Goal: Information Seeking & Learning: Find specific fact

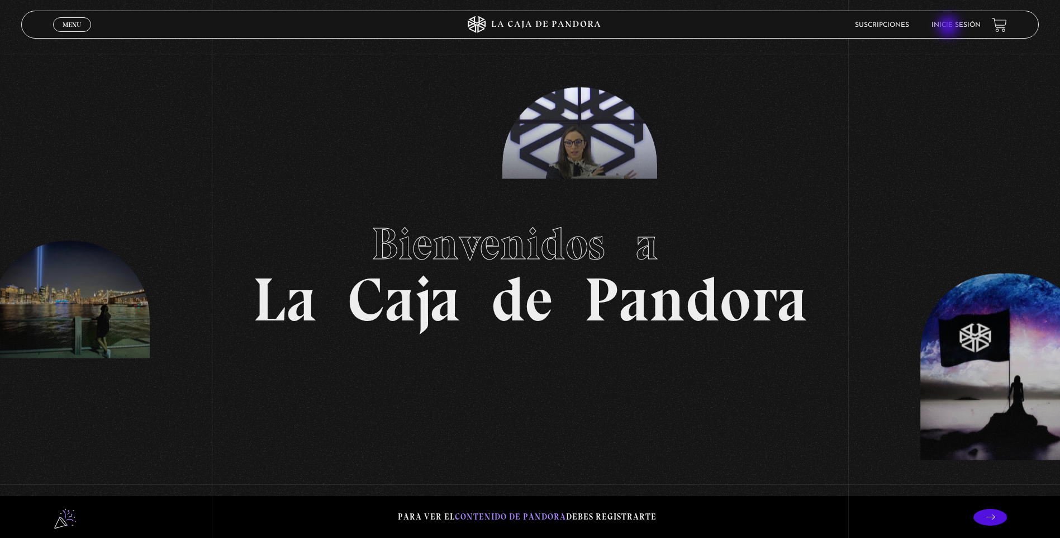
click at [960, 23] on link "Inicie sesión" at bounding box center [956, 25] width 49 height 7
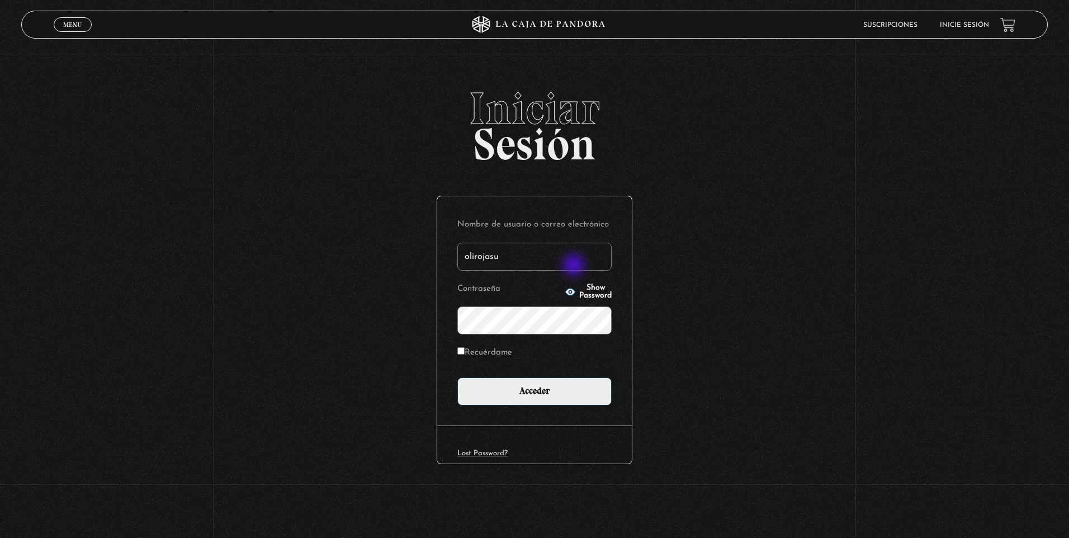
type input "olirojasu@gmail.com"
click at [457, 377] on input "Acceder" at bounding box center [534, 391] width 154 height 28
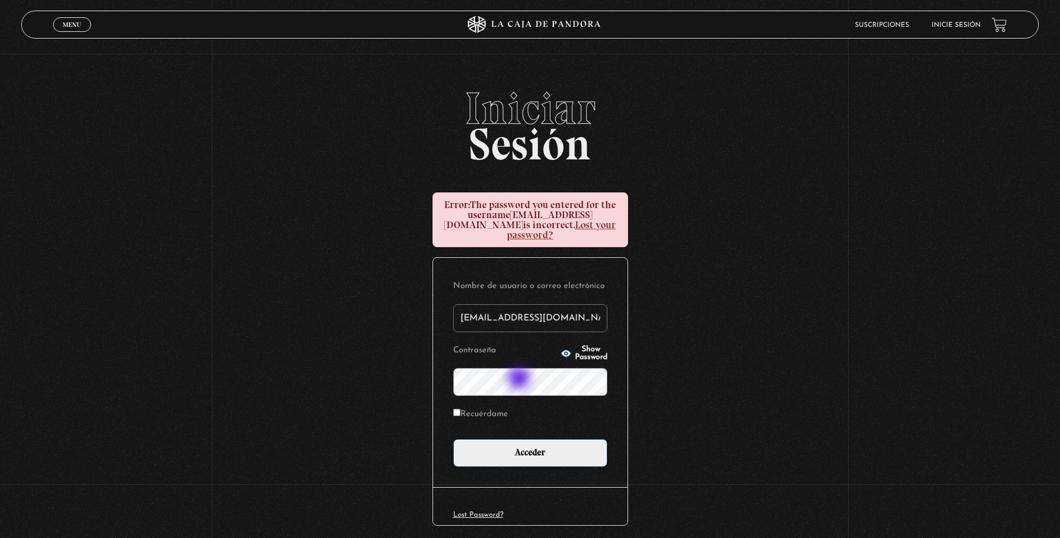
click at [453, 439] on input "Acceder" at bounding box center [530, 453] width 154 height 28
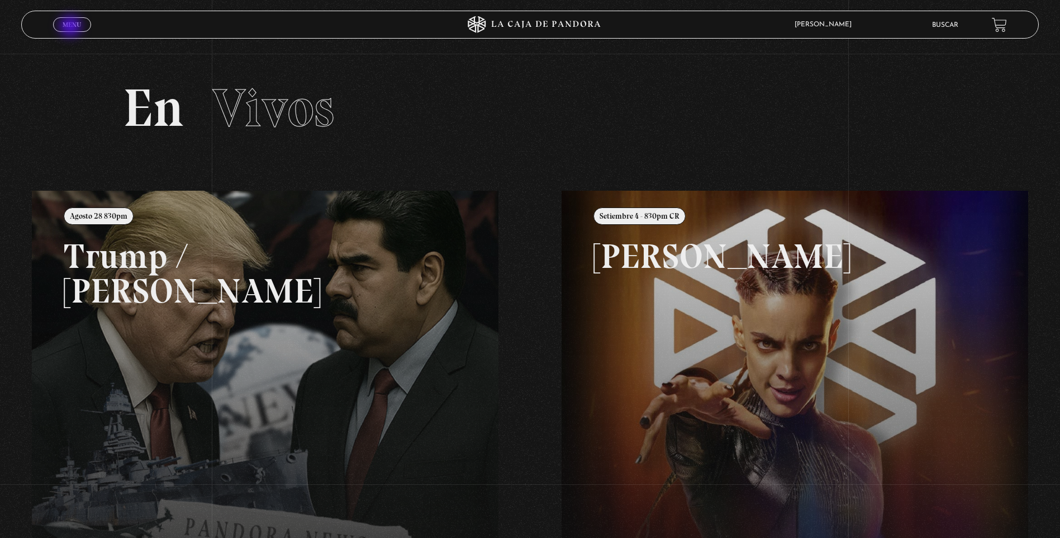
click at [72, 27] on span "Menu" at bounding box center [72, 24] width 18 height 7
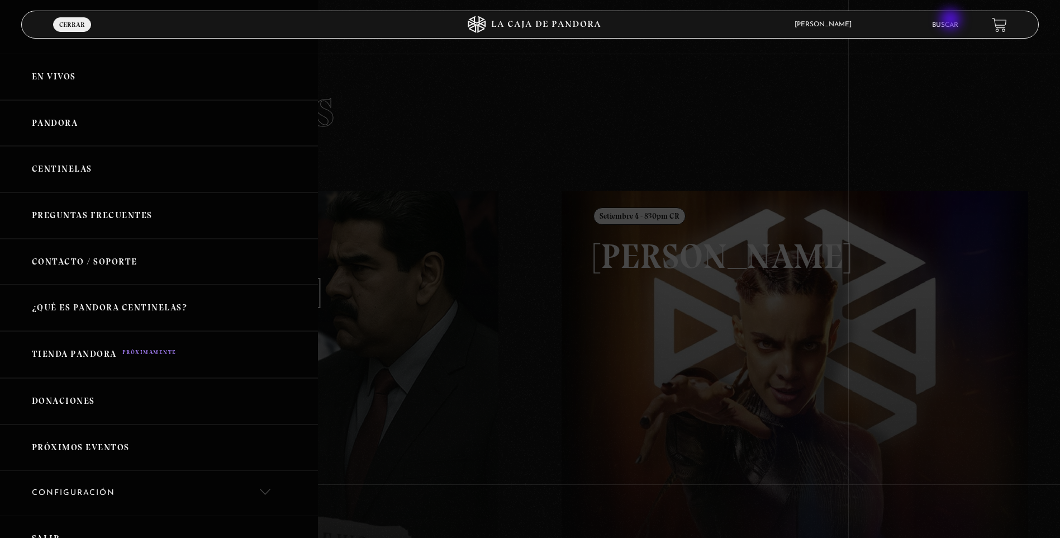
click at [952, 24] on link "Buscar" at bounding box center [945, 25] width 26 height 7
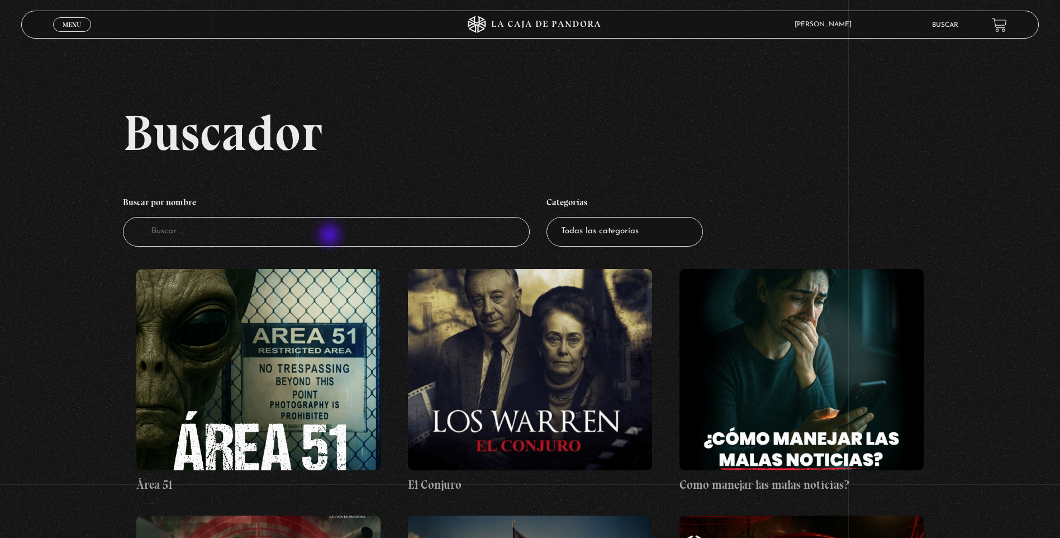
click at [331, 236] on input "Buscador" at bounding box center [326, 232] width 407 height 30
type input "maldi"
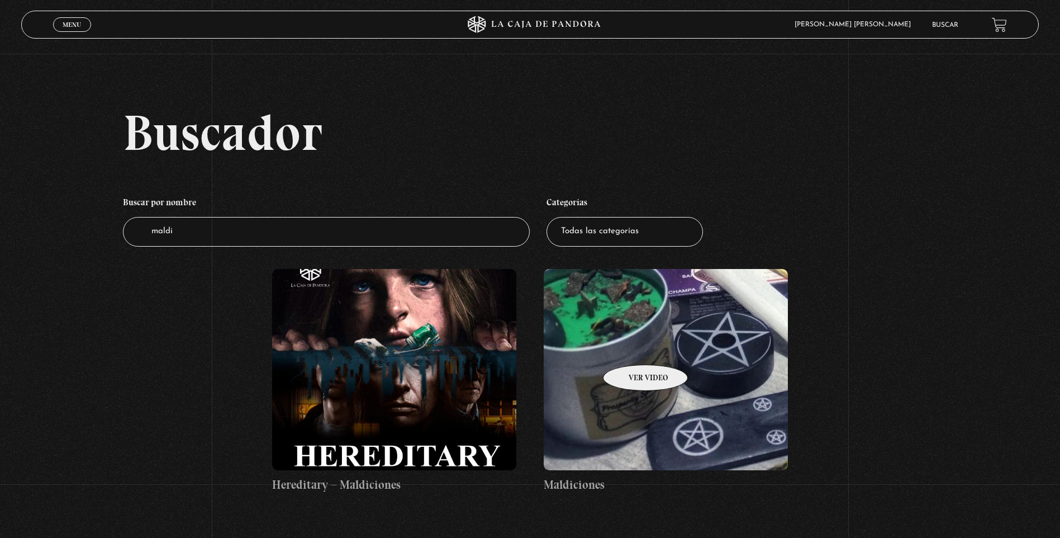
click at [632, 348] on figure at bounding box center [666, 369] width 244 height 201
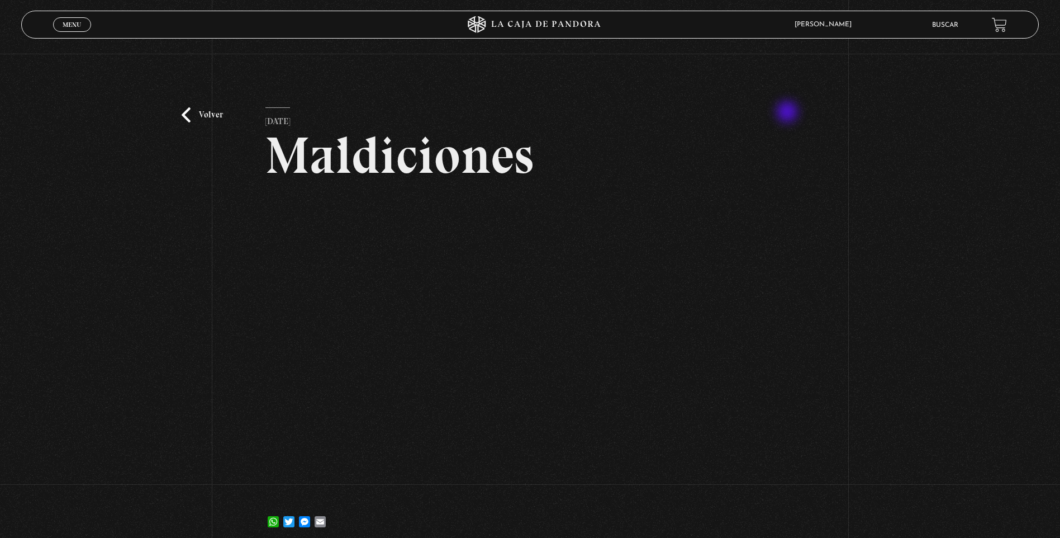
click at [789, 112] on article "[DATE] Maldiciones WhatsApp Twitter Messenger Email" at bounding box center [530, 321] width 529 height 428
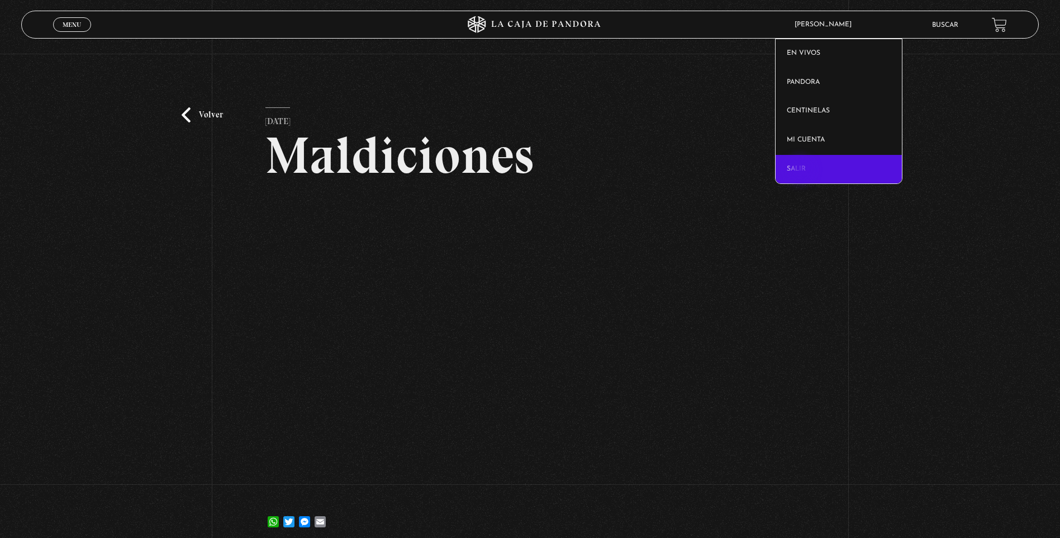
click at [802, 171] on link "Salir" at bounding box center [839, 169] width 126 height 29
